Goal: Task Accomplishment & Management: Complete application form

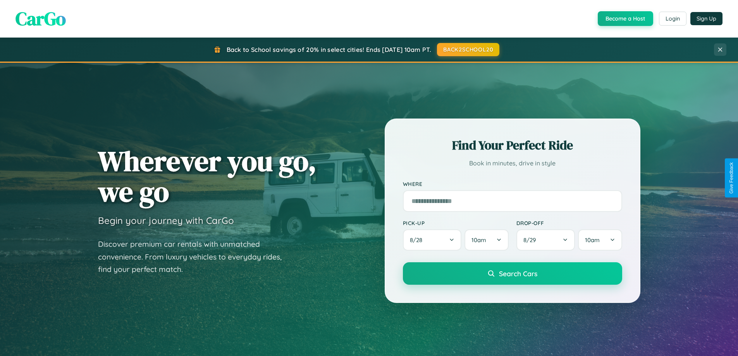
scroll to position [1491, 0]
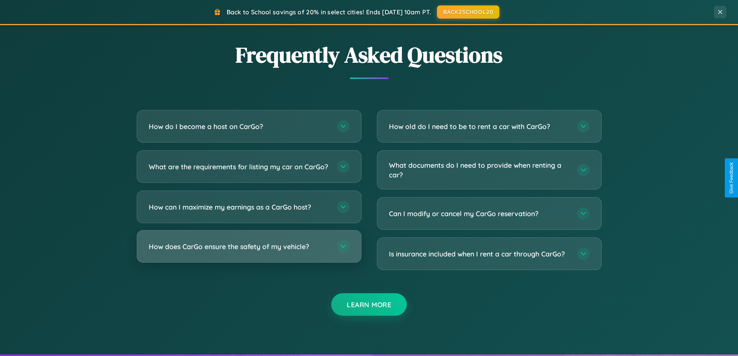
click at [249, 251] on h3 "How does CarGo ensure the safety of my vehicle?" at bounding box center [239, 247] width 181 height 10
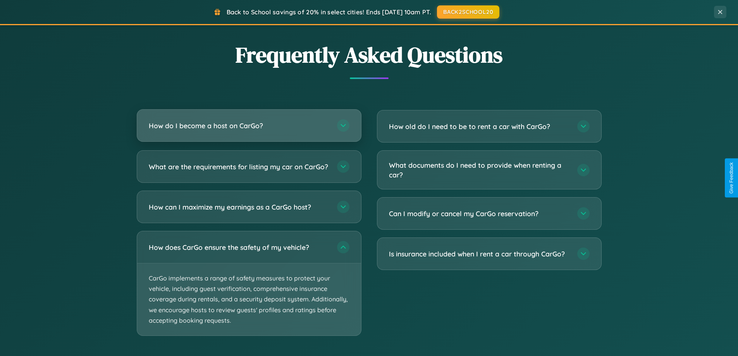
click at [249, 126] on h3 "How do I become a host on CarGo?" at bounding box center [239, 126] width 181 height 10
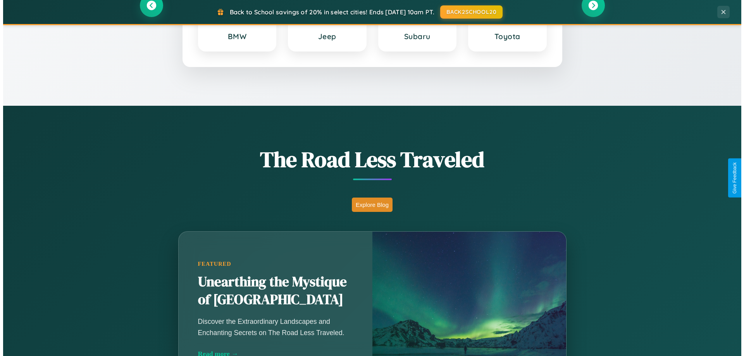
scroll to position [0, 0]
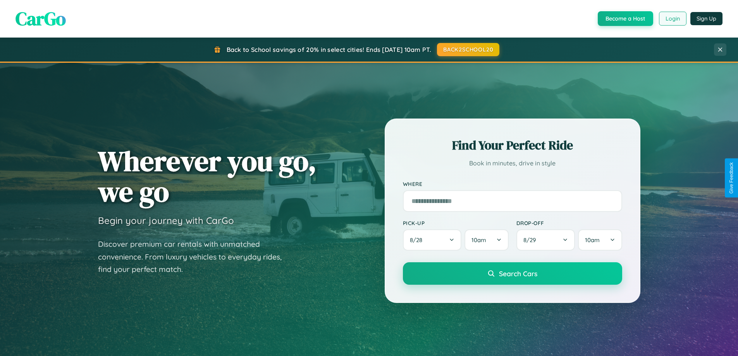
click at [672, 19] on button "Login" at bounding box center [673, 19] width 28 height 14
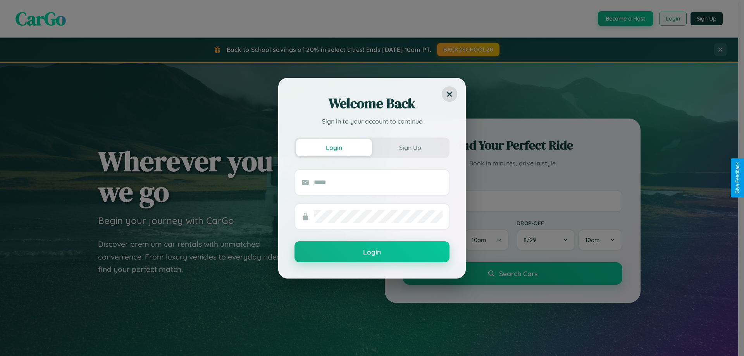
scroll to position [334, 0]
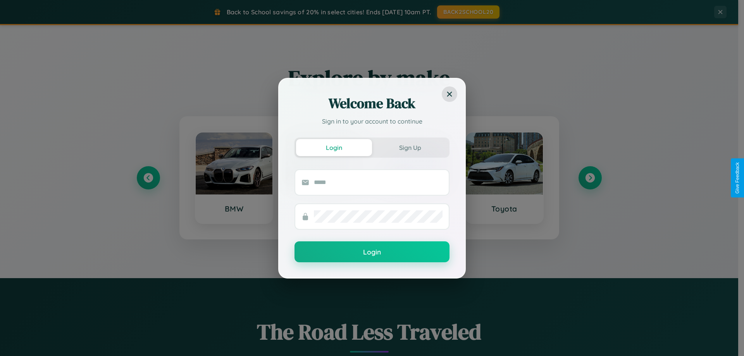
click at [590, 178] on div "Welcome Back Sign in to your account to continue Login Sign Up Login" at bounding box center [372, 178] width 744 height 356
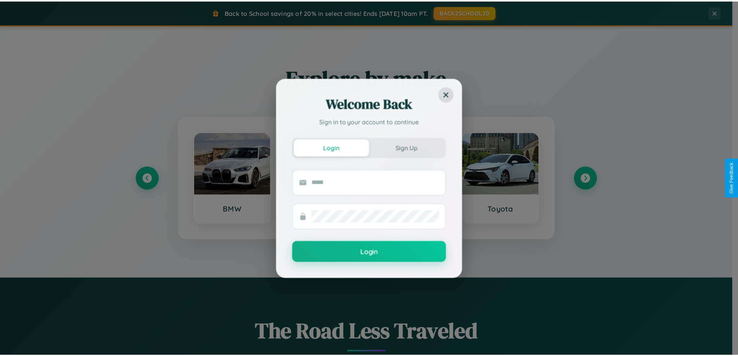
scroll to position [0, 0]
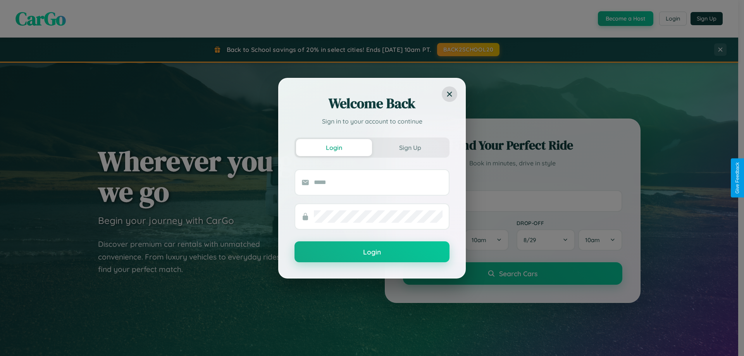
click at [624, 19] on div "Welcome Back Sign in to your account to continue Login Sign Up Login" at bounding box center [372, 178] width 744 height 356
click at [410, 147] on button "Sign Up" at bounding box center [410, 147] width 76 height 17
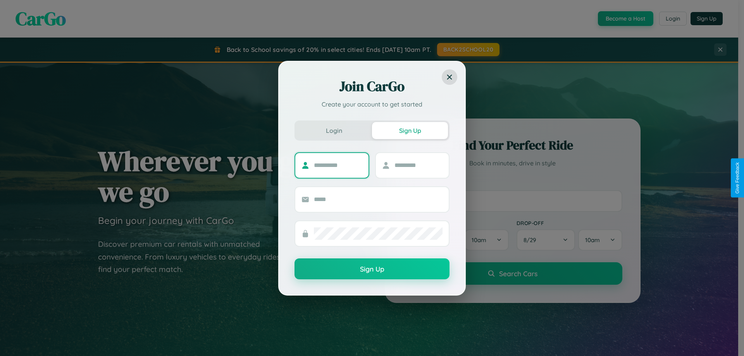
click at [338, 165] on input "text" at bounding box center [338, 165] width 48 height 12
type input "******"
click at [418, 165] on input "text" at bounding box center [418, 165] width 48 height 12
type input "*****"
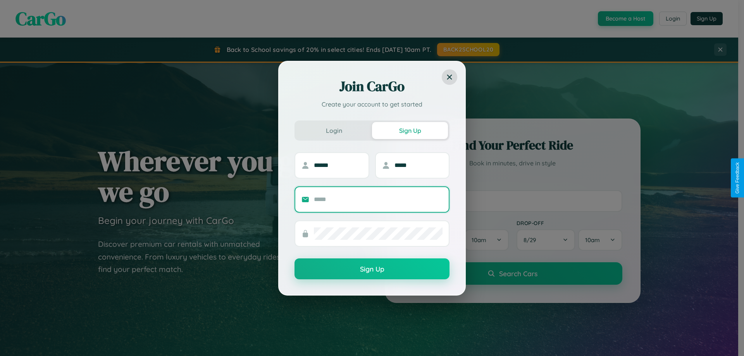
click at [378, 199] on input "text" at bounding box center [378, 199] width 129 height 12
type input "**********"
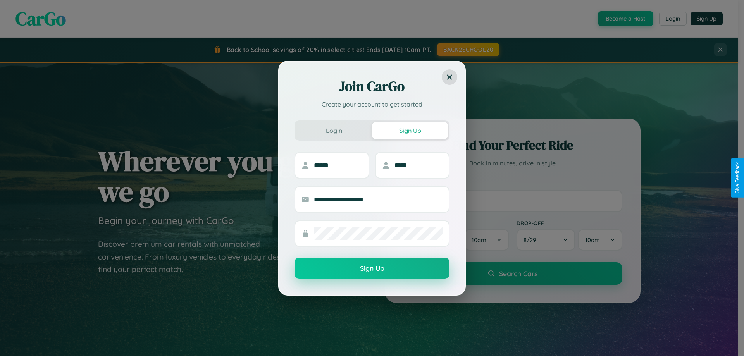
click at [372, 268] on button "Sign Up" at bounding box center [371, 268] width 155 height 21
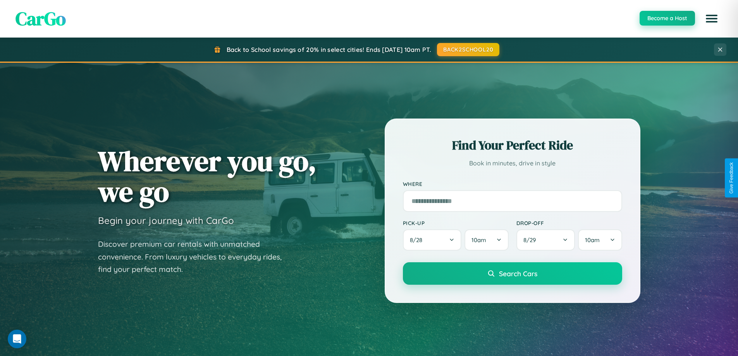
click at [667, 18] on button "Become a Host" at bounding box center [667, 18] width 55 height 15
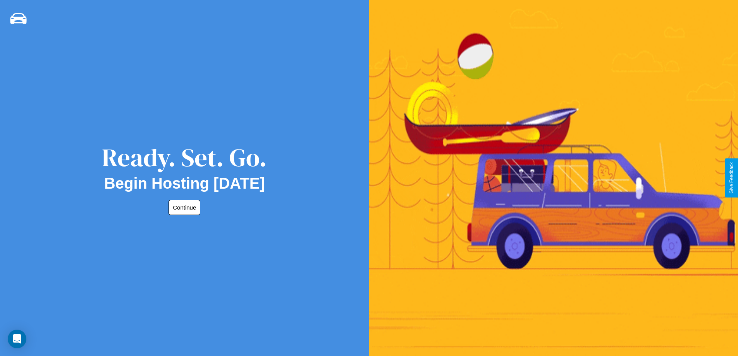
click at [183, 207] on button "Continue" at bounding box center [185, 207] width 32 height 15
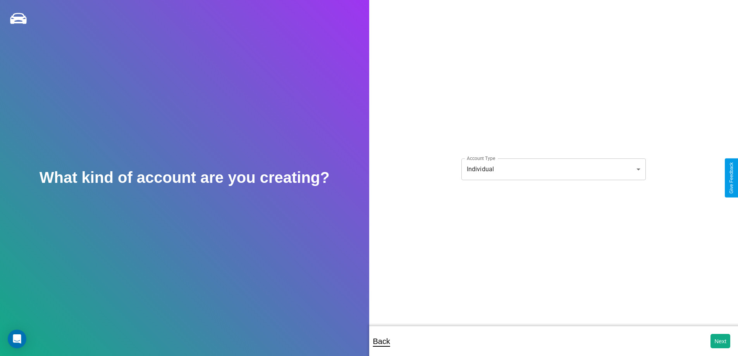
click at [553, 169] on body "**********" at bounding box center [369, 183] width 738 height 366
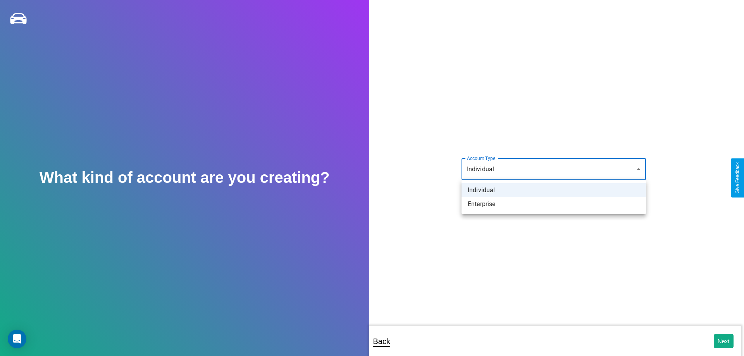
click at [554, 190] on li "Individual" at bounding box center [553, 190] width 184 height 14
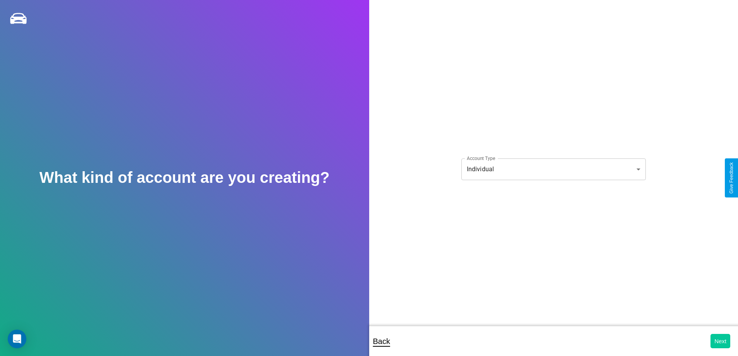
click at [720, 341] on button "Next" at bounding box center [720, 341] width 20 height 14
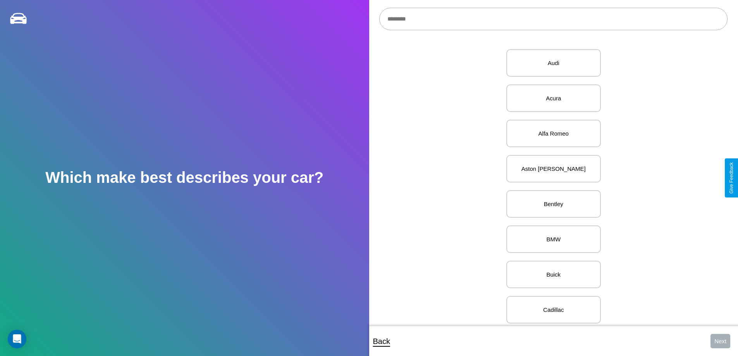
click at [553, 19] on input "text" at bounding box center [553, 19] width 348 height 22
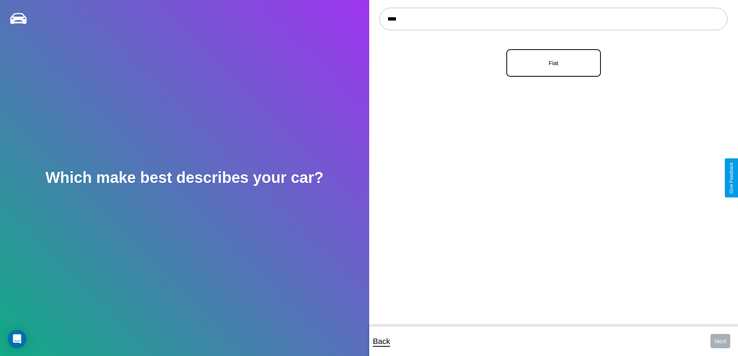
type input "****"
click at [550, 63] on p "Fiat" at bounding box center [553, 63] width 77 height 10
click at [720, 341] on button "Next" at bounding box center [720, 341] width 20 height 14
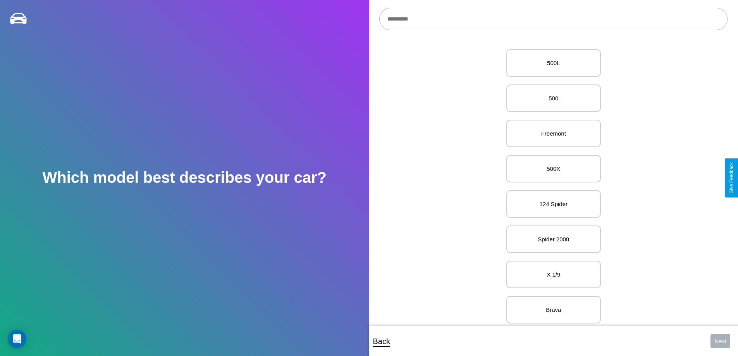
click at [553, 19] on input "text" at bounding box center [553, 19] width 348 height 22
type input "*****"
click at [550, 63] on p "X 1/9" at bounding box center [553, 63] width 77 height 10
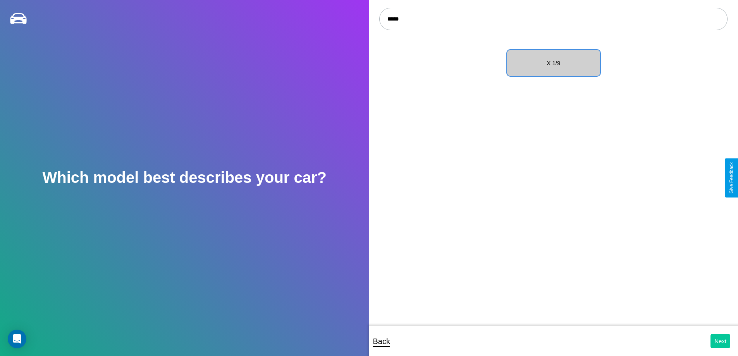
click at [720, 341] on button "Next" at bounding box center [720, 341] width 20 height 14
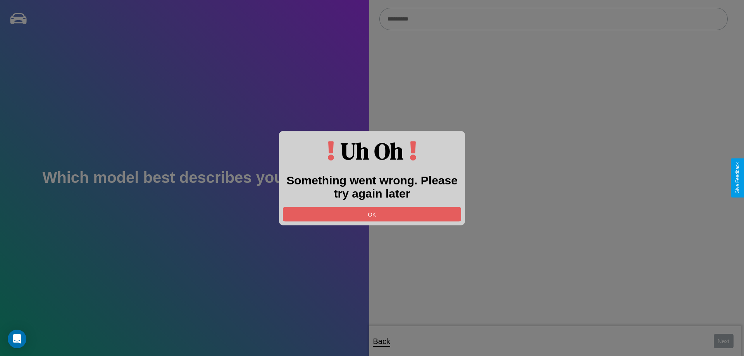
click at [553, 19] on div at bounding box center [372, 178] width 744 height 356
